Goal: Information Seeking & Learning: Learn about a topic

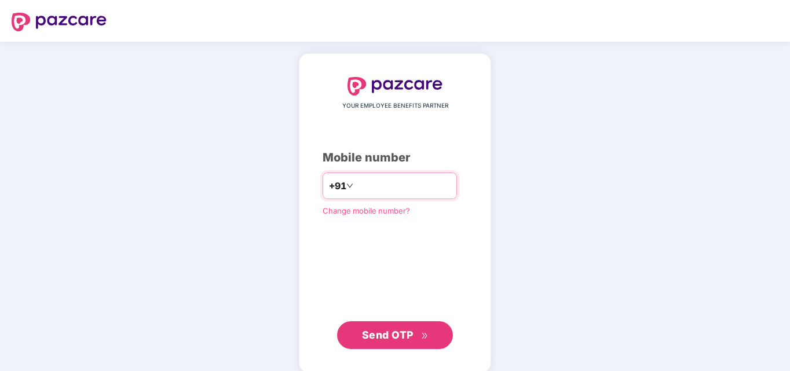
click at [373, 185] on input "number" at bounding box center [402, 186] width 95 height 19
type input "**********"
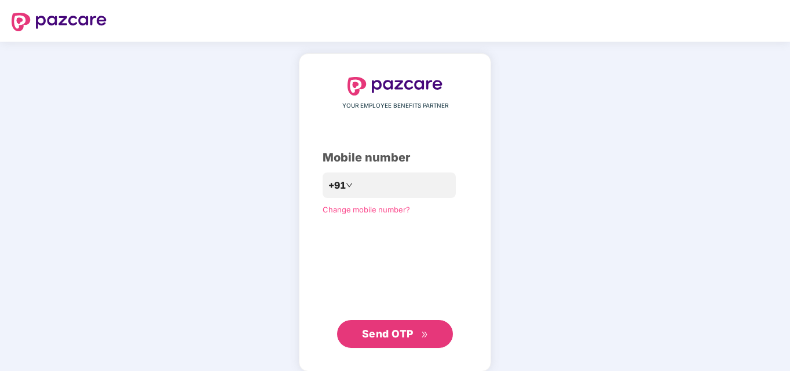
click at [375, 321] on button "Send OTP" at bounding box center [395, 334] width 116 height 28
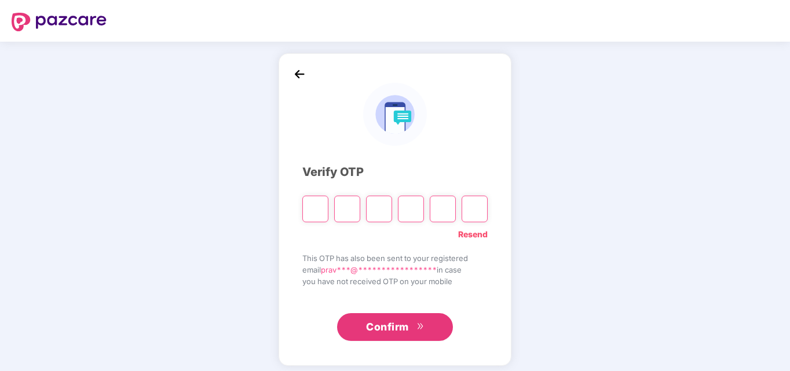
type input "*"
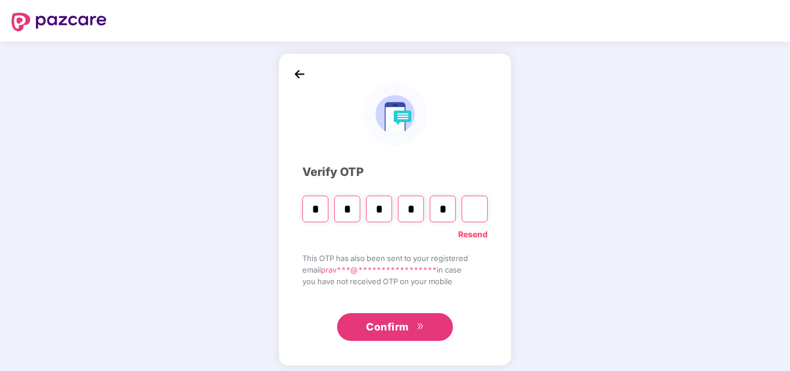
type input "*"
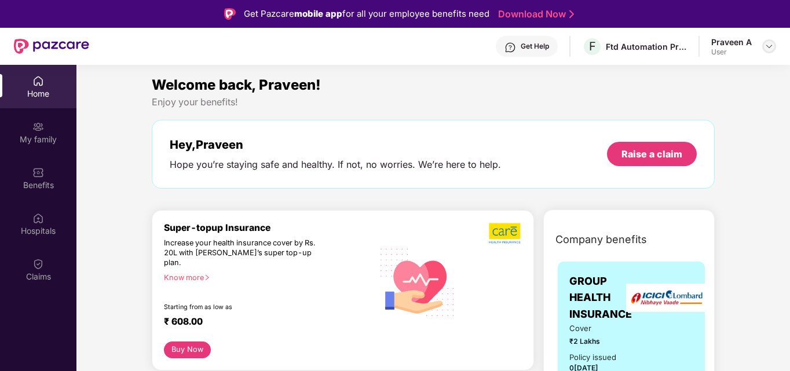
click at [769, 44] on img at bounding box center [768, 46] width 9 height 9
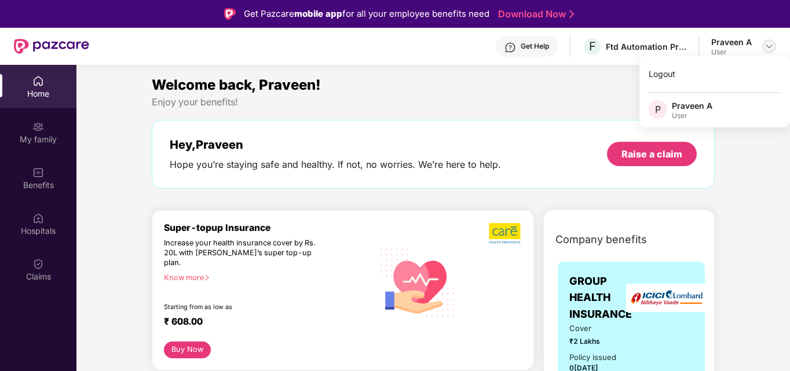
click at [770, 52] on div at bounding box center [769, 46] width 14 height 14
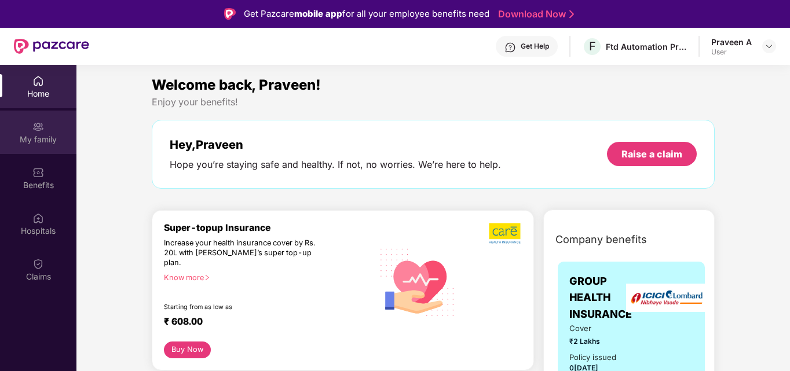
click at [32, 120] on div "My family" at bounding box center [38, 132] width 76 height 43
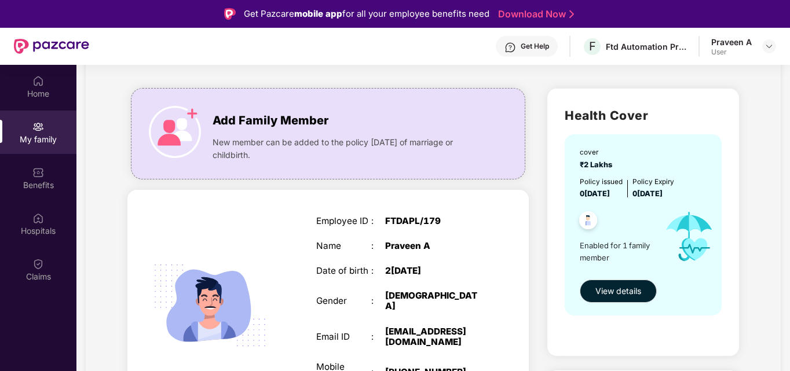
scroll to position [116, 0]
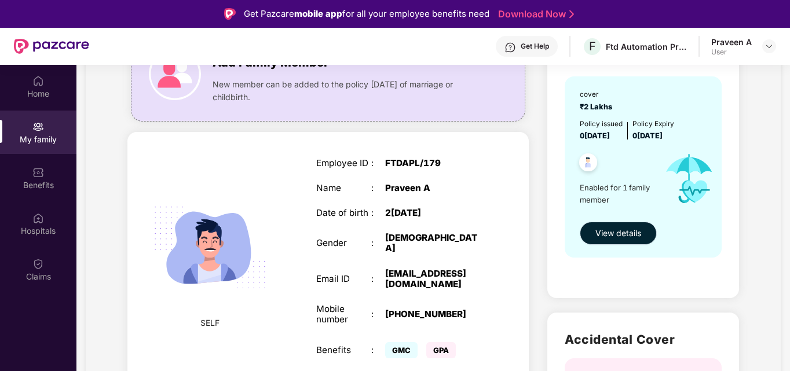
click at [614, 229] on span "View details" at bounding box center [618, 233] width 46 height 13
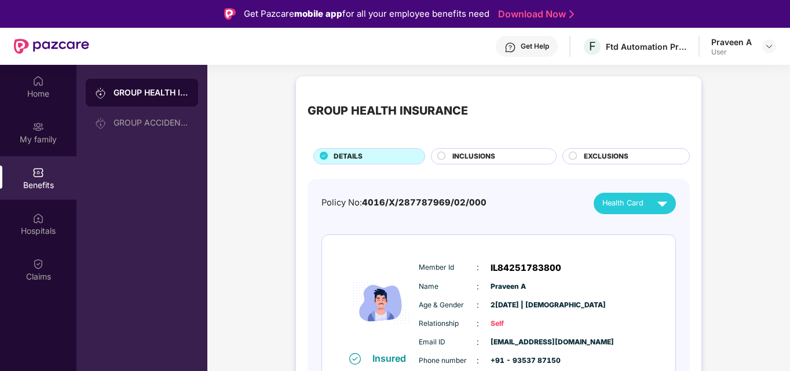
scroll to position [21, 0]
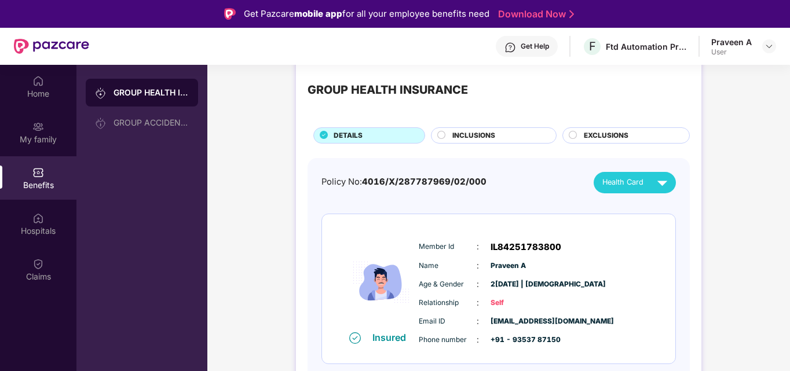
click at [464, 134] on span "INCLUSIONS" at bounding box center [473, 135] width 43 height 11
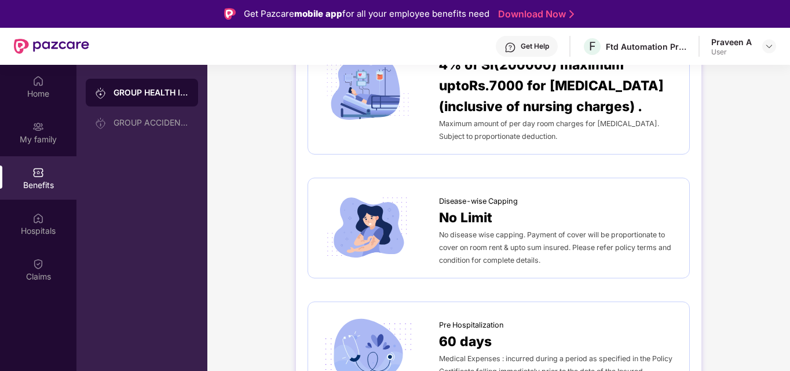
scroll to position [0, 0]
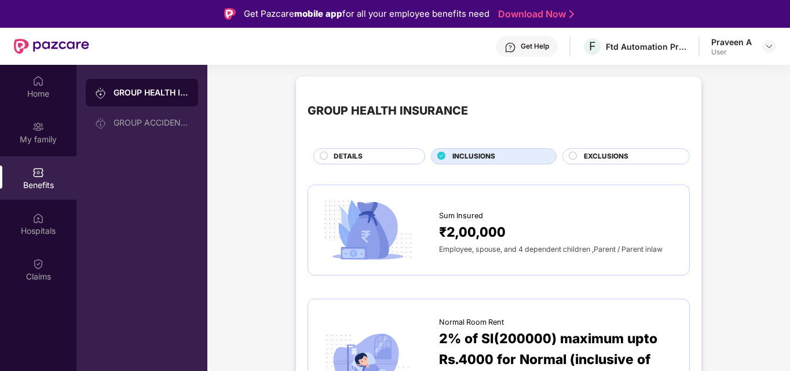
click at [515, 224] on div "₹2,00,000" at bounding box center [558, 232] width 239 height 21
click at [573, 155] on circle at bounding box center [573, 156] width 8 height 8
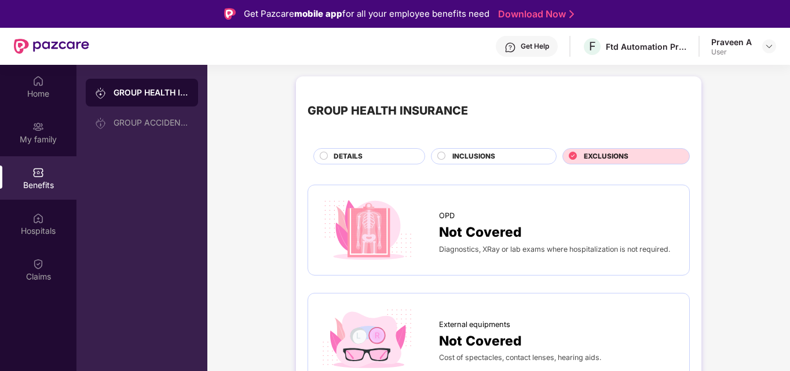
click at [440, 152] on circle at bounding box center [442, 156] width 8 height 8
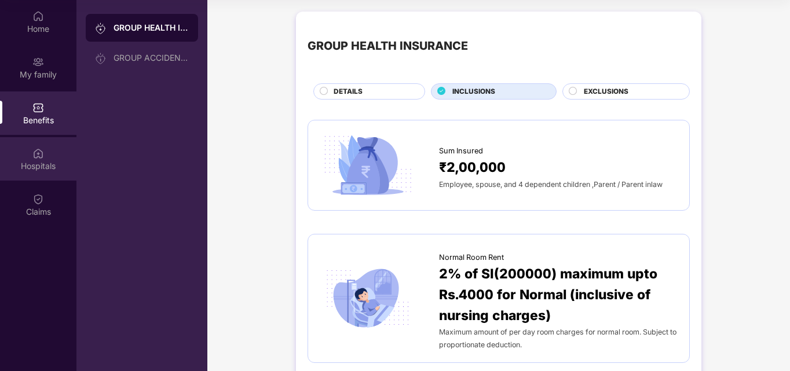
click at [39, 156] on img at bounding box center [38, 154] width 12 height 12
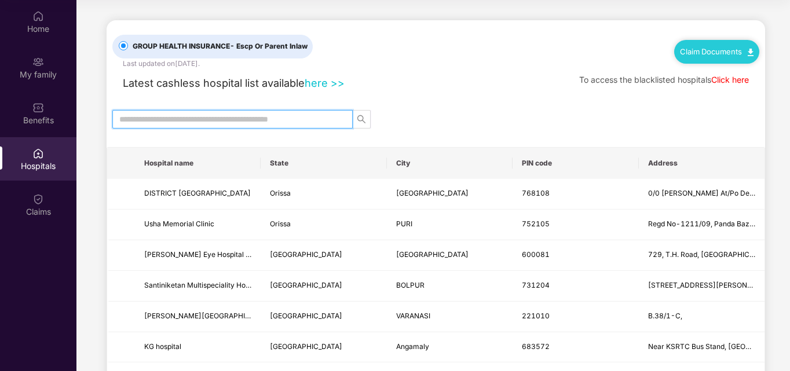
click at [233, 122] on input "text" at bounding box center [227, 119] width 217 height 13
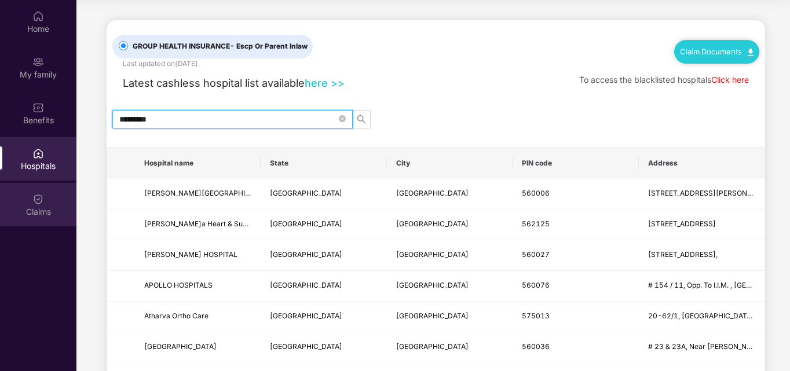
type input "*********"
click at [36, 192] on div at bounding box center [38, 198] width 12 height 12
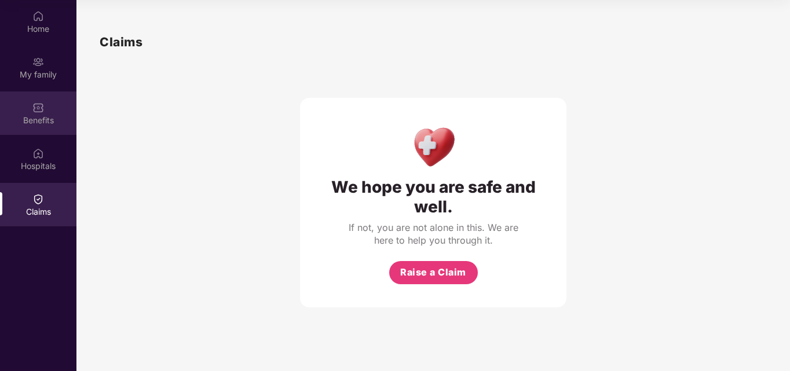
click at [44, 110] on div "Benefits" at bounding box center [38, 112] width 76 height 43
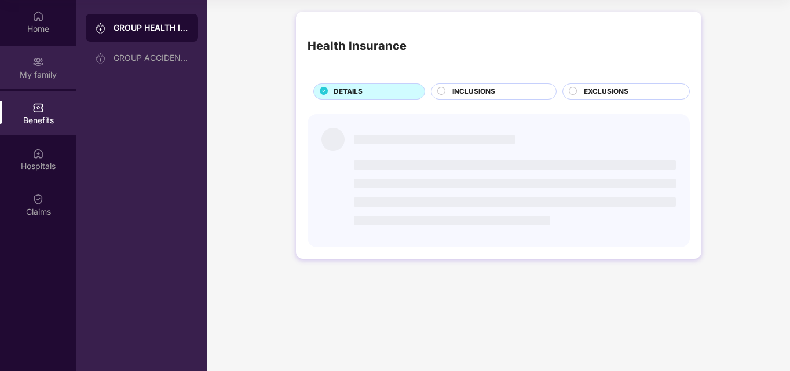
click at [41, 67] on img at bounding box center [38, 62] width 12 height 12
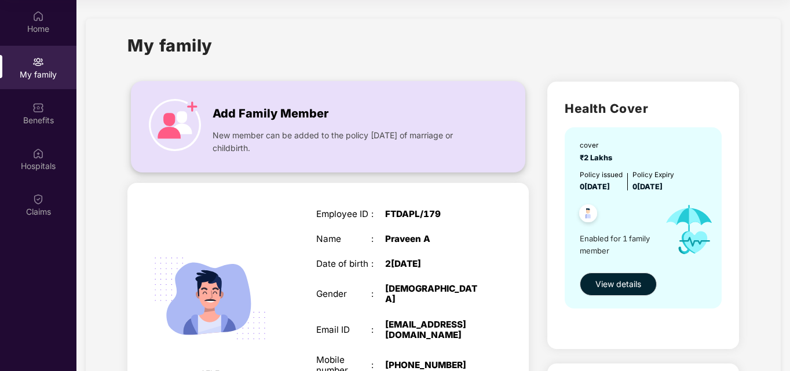
click at [176, 115] on img at bounding box center [175, 125] width 52 height 52
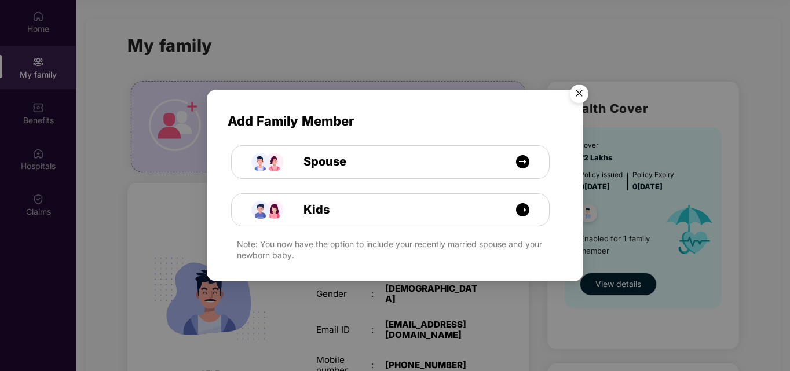
click at [576, 91] on img "Close" at bounding box center [579, 95] width 32 height 32
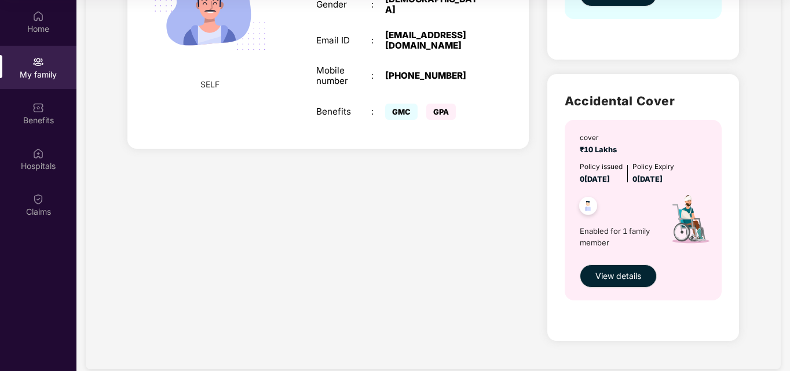
scroll to position [116, 0]
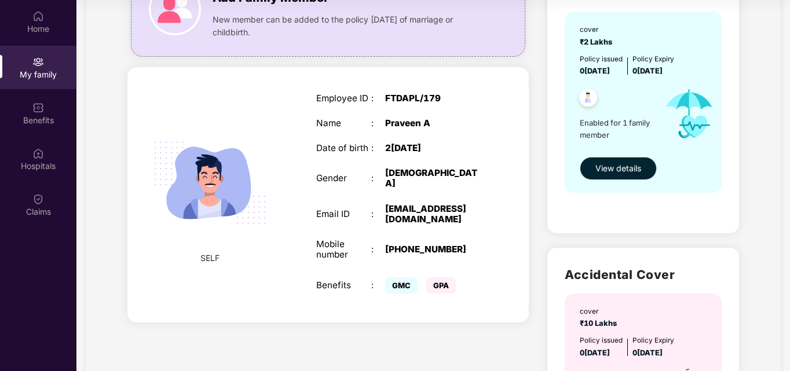
click at [611, 168] on span "View details" at bounding box center [618, 168] width 46 height 13
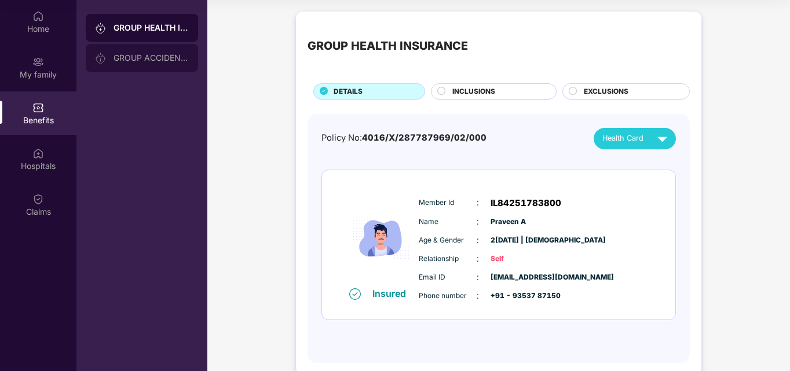
click at [145, 54] on div "GROUP ACCIDENTAL INSURANCE" at bounding box center [150, 57] width 75 height 9
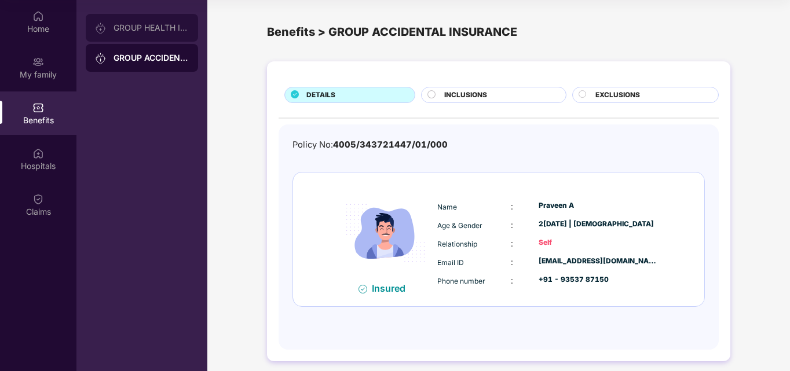
click at [126, 26] on div "GROUP HEALTH INSURANCE" at bounding box center [150, 27] width 75 height 9
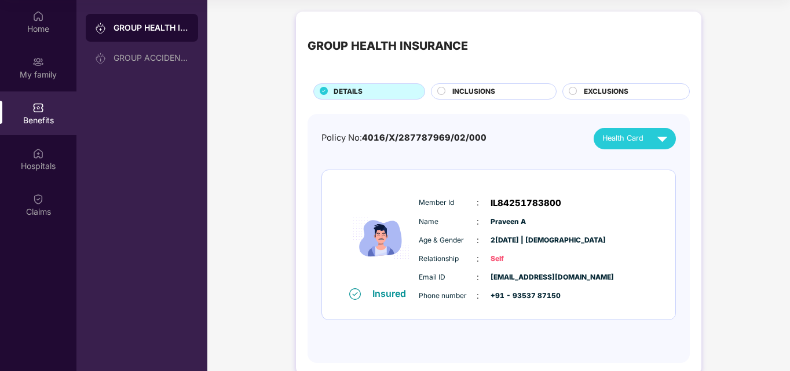
click at [441, 89] on circle at bounding box center [442, 91] width 8 height 8
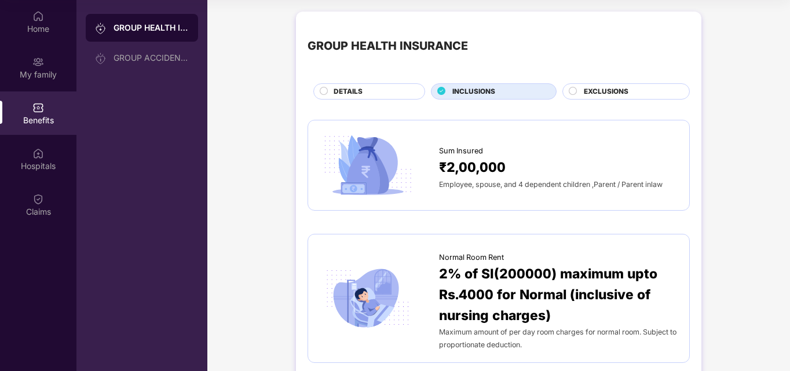
click at [369, 150] on img at bounding box center [368, 165] width 96 height 67
click at [450, 170] on span "₹2,00,000" at bounding box center [472, 167] width 67 height 21
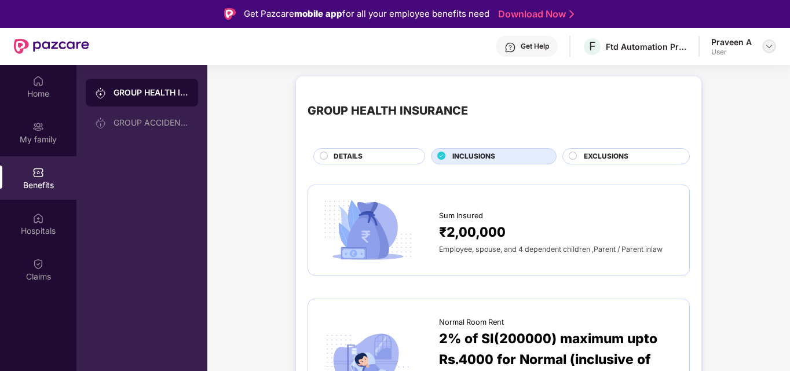
click at [766, 44] on img at bounding box center [768, 46] width 9 height 9
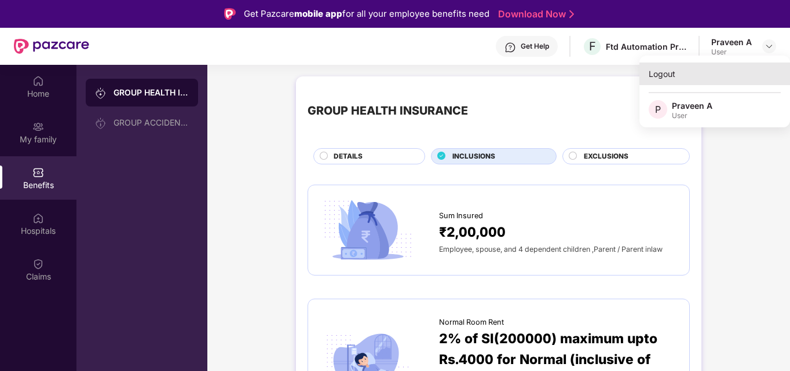
click at [662, 74] on div "Logout" at bounding box center [714, 74] width 151 height 23
